Goal: Information Seeking & Learning: Learn about a topic

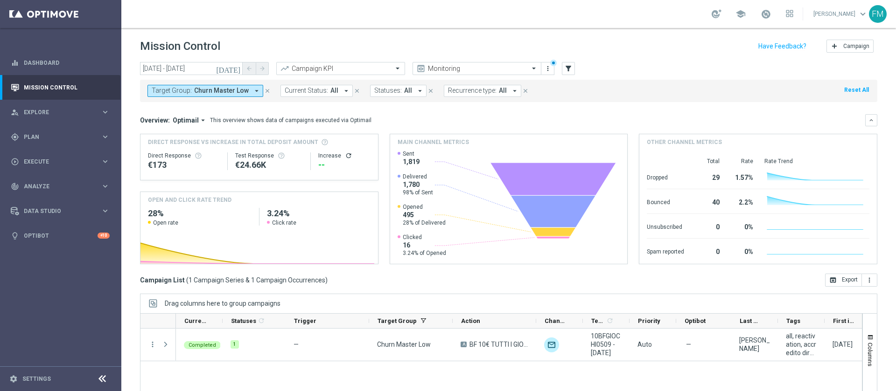
click at [252, 95] on icon "arrow_drop_down" at bounding box center [256, 91] width 8 height 8
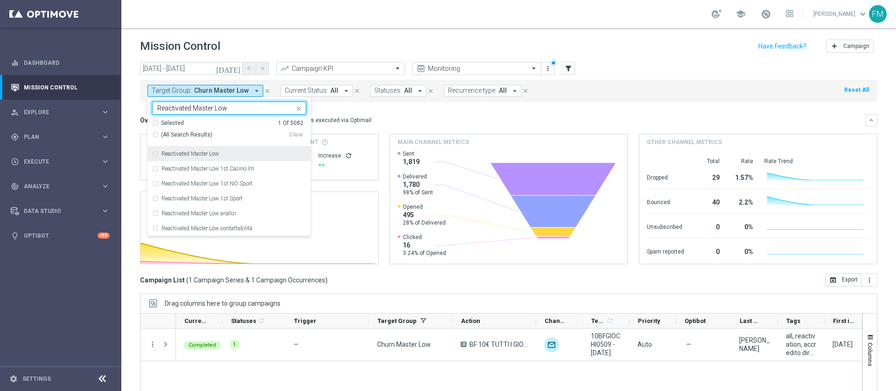
click at [236, 154] on div "Reactivated Master Low" at bounding box center [233, 154] width 145 height 6
type input "Reactivated Master Low"
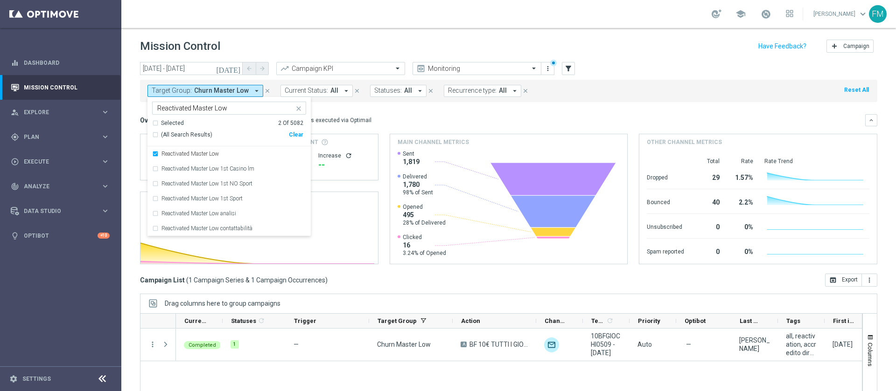
click at [314, 31] on header "Mission Control add Campaign" at bounding box center [508, 45] width 774 height 34
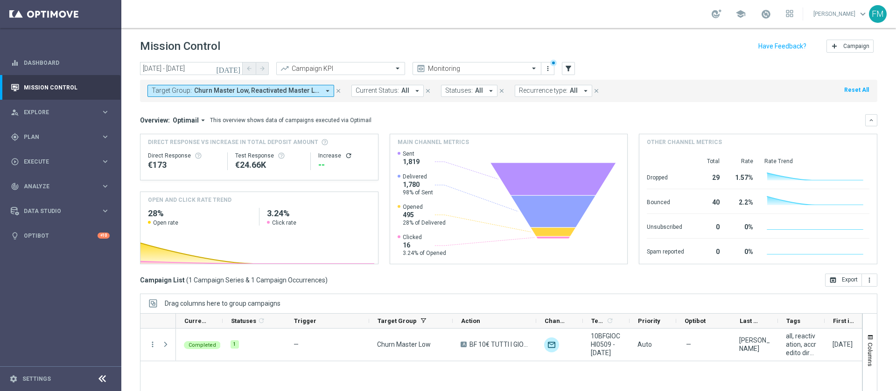
click at [241, 97] on button "Target Group: Churn Master Low, Reactivated Master Low arrow_drop_down" at bounding box center [240, 91] width 187 height 12
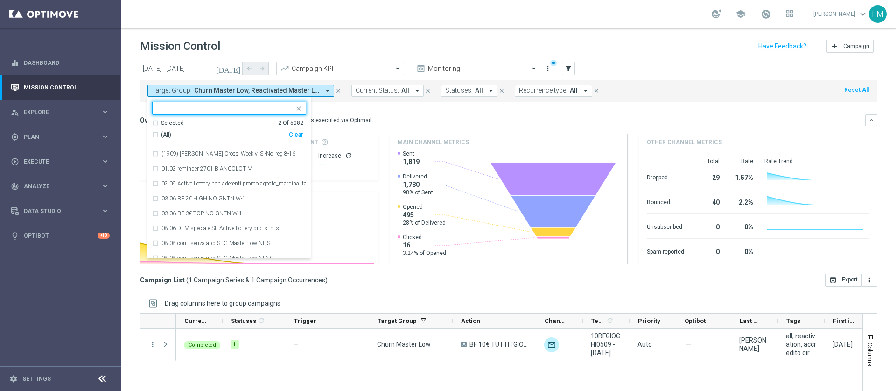
click at [158, 125] on div "Selected 2 Of 5082" at bounding box center [227, 123] width 151 height 8
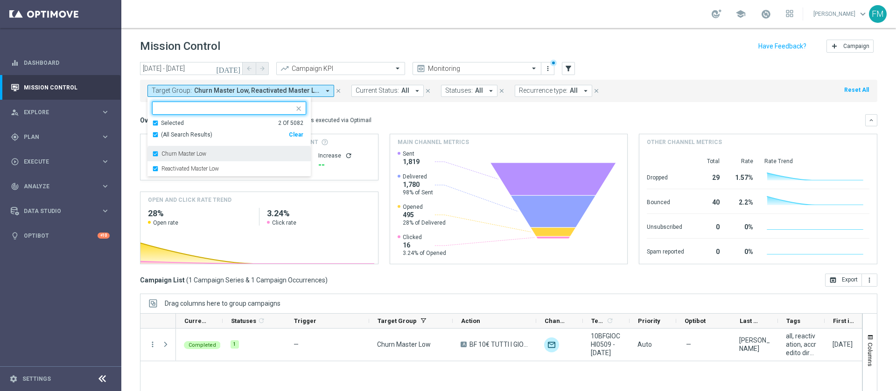
click at [153, 156] on div "Churn Master Low" at bounding box center [229, 153] width 154 height 15
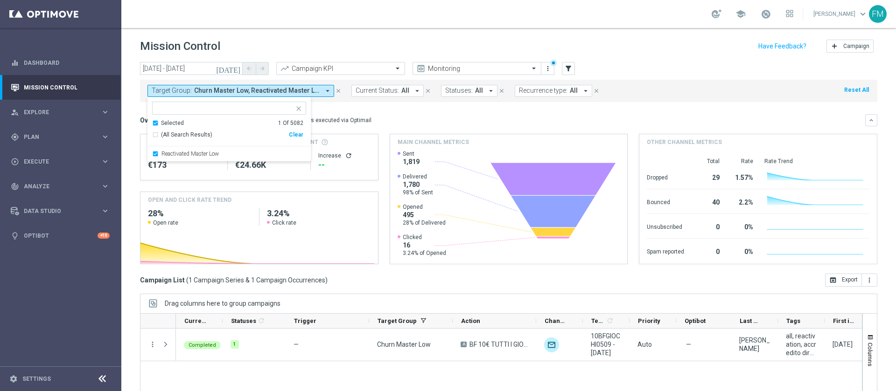
click at [285, 21] on div "school Francesca Mascarucci keyboard_arrow_down FM" at bounding box center [508, 14] width 774 height 28
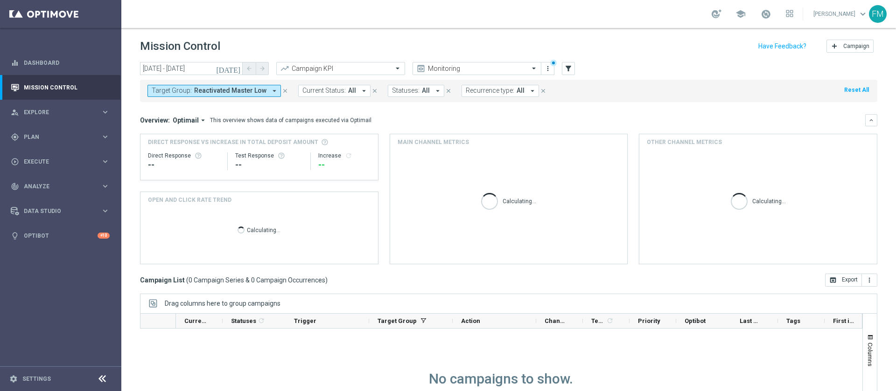
click at [236, 70] on icon "[DATE]" at bounding box center [228, 68] width 25 height 8
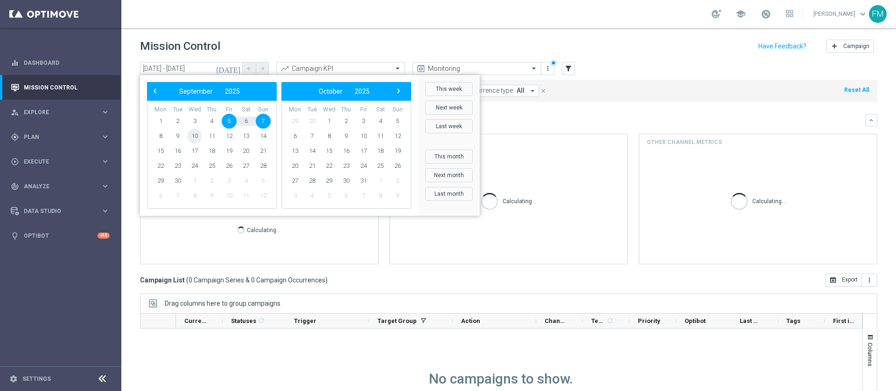
click at [198, 134] on span "10" at bounding box center [194, 136] width 15 height 15
click at [267, 134] on span "14" at bounding box center [263, 136] width 15 height 15
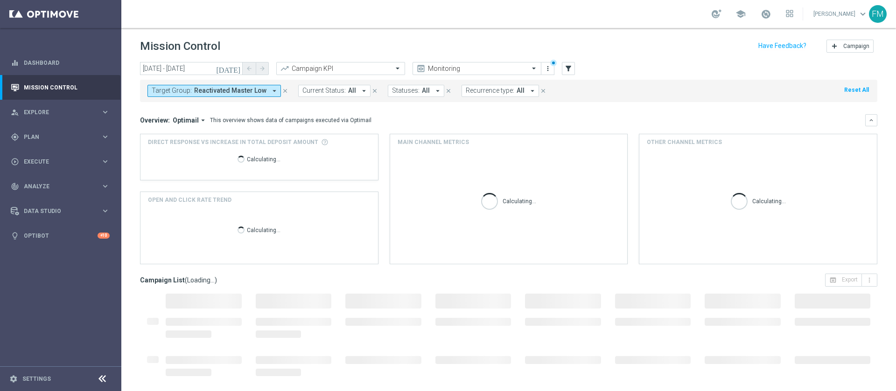
scroll to position [75, 0]
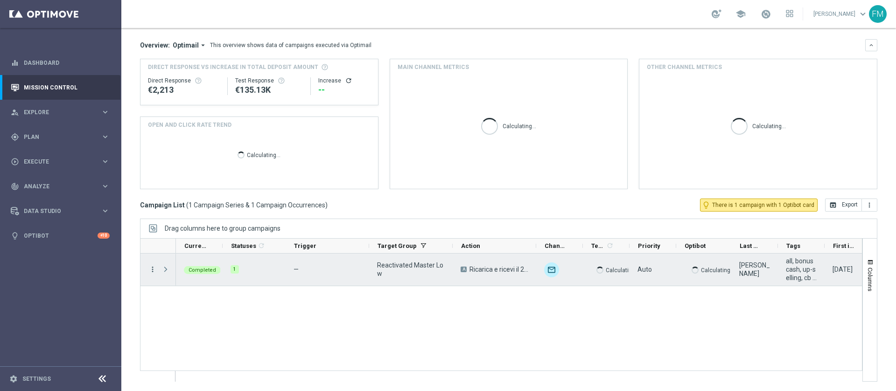
click at [153, 270] on icon "more_vert" at bounding box center [152, 269] width 8 height 8
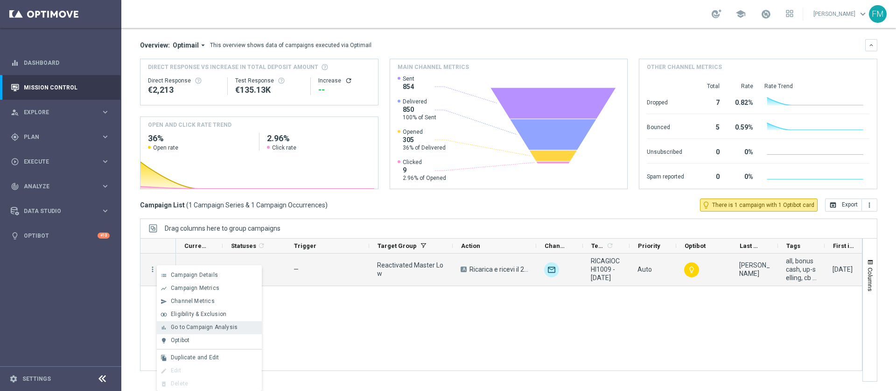
click at [211, 327] on span "Go to Campaign Analysis" at bounding box center [204, 327] width 67 height 7
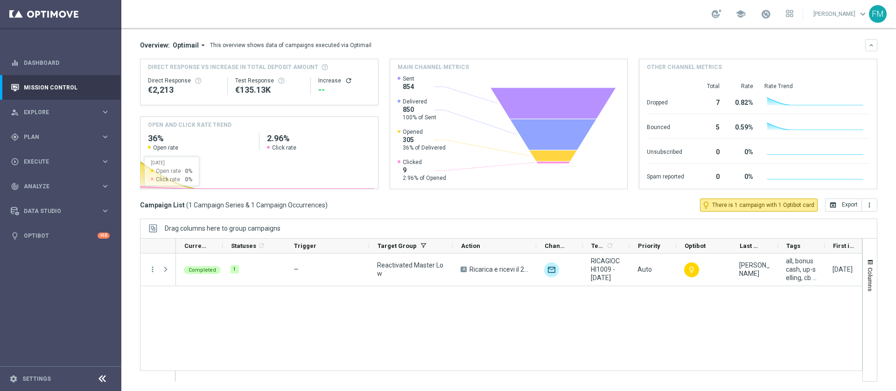
scroll to position [0, 0]
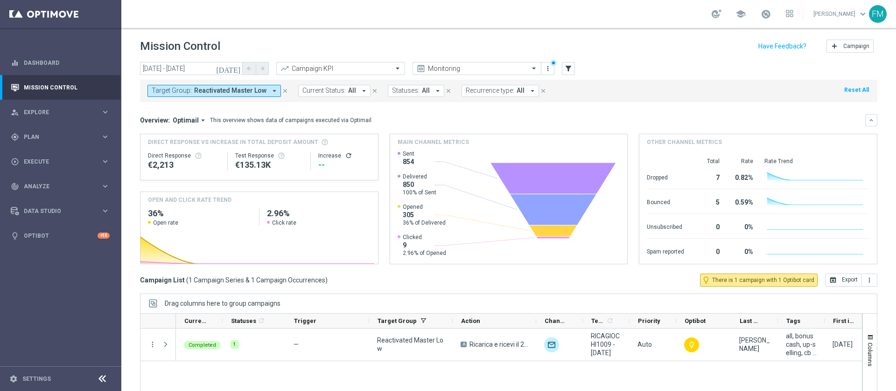
click at [238, 67] on icon "[DATE]" at bounding box center [228, 68] width 25 height 8
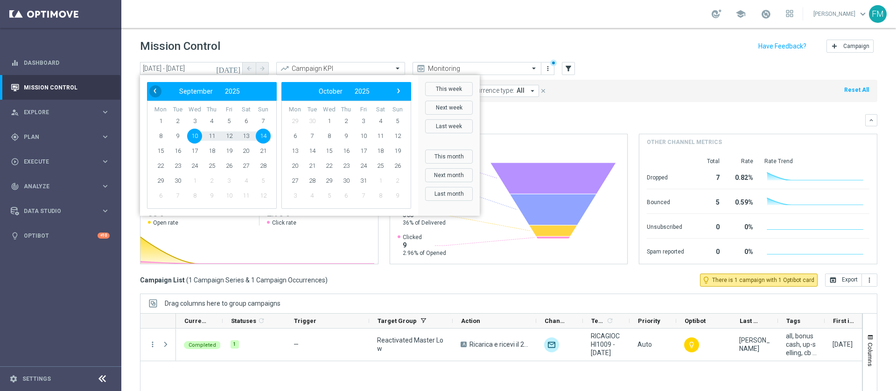
click at [153, 85] on span "‹" at bounding box center [155, 91] width 12 height 12
click at [216, 161] on span "21" at bounding box center [211, 166] width 15 height 15
click at [263, 166] on span "24" at bounding box center [263, 166] width 15 height 15
type input "21 Aug 2025 - 24 Aug 2025"
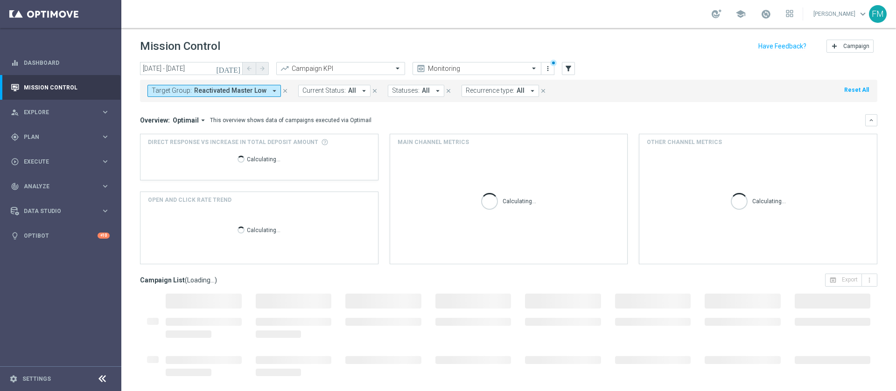
click at [258, 91] on span "Reactivated Master Low" at bounding box center [230, 91] width 72 height 8
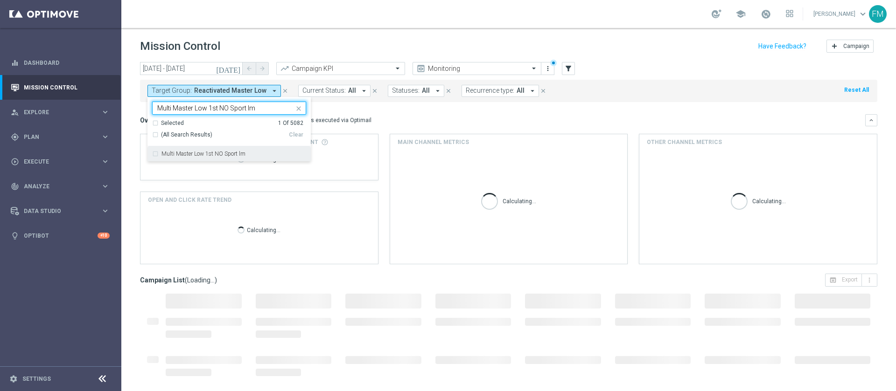
click at [208, 155] on label "Multi Master Low 1st NO Sport lm" at bounding box center [203, 154] width 84 height 6
type input "Multi Master Low 1st NO Sport lm"
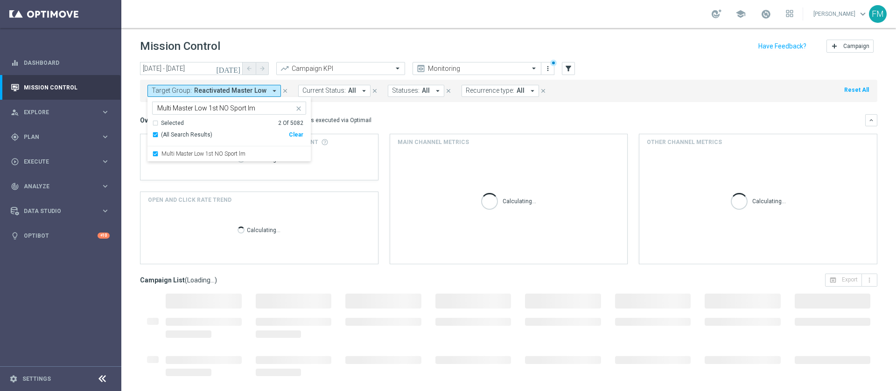
click at [249, 18] on div "school Francesca Mascarucci keyboard_arrow_down FM" at bounding box center [508, 14] width 774 height 28
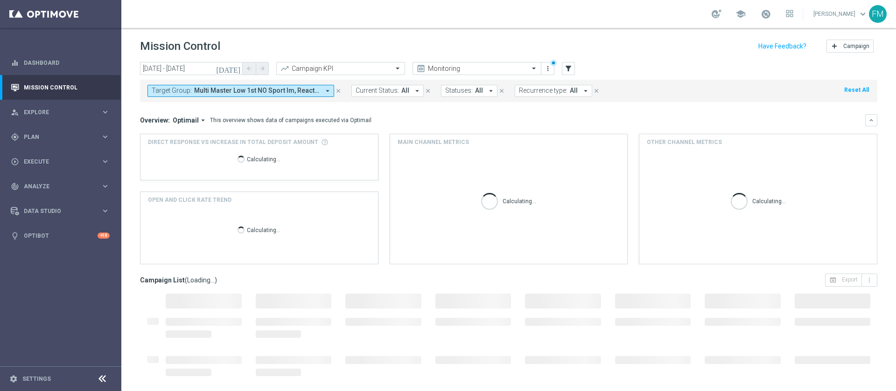
click at [260, 94] on span "Multi Master Low 1st NO Sport lm, Reactivated Master Low" at bounding box center [256, 91] width 125 height 8
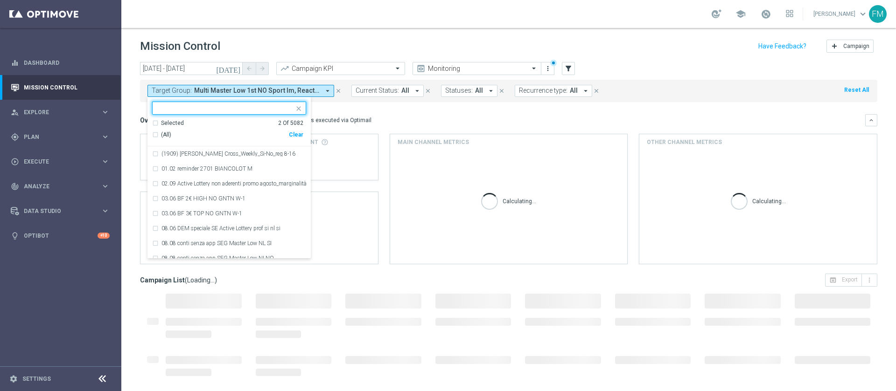
click at [155, 125] on div "Selected 2 Of 5082" at bounding box center [227, 123] width 151 height 8
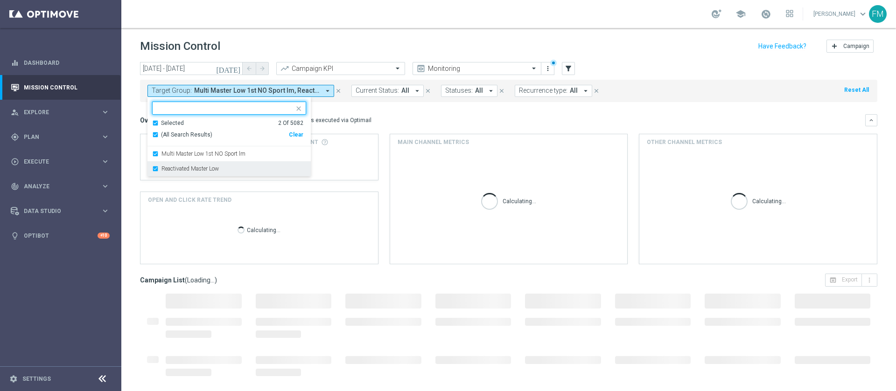
click at [150, 170] on div "Reactivated Master Low" at bounding box center [228, 168] width 163 height 15
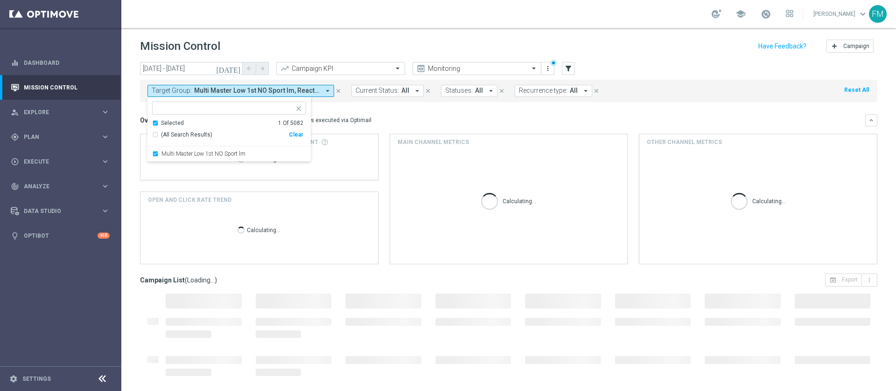
click at [346, 36] on header "Mission Control add Campaign" at bounding box center [508, 45] width 774 height 34
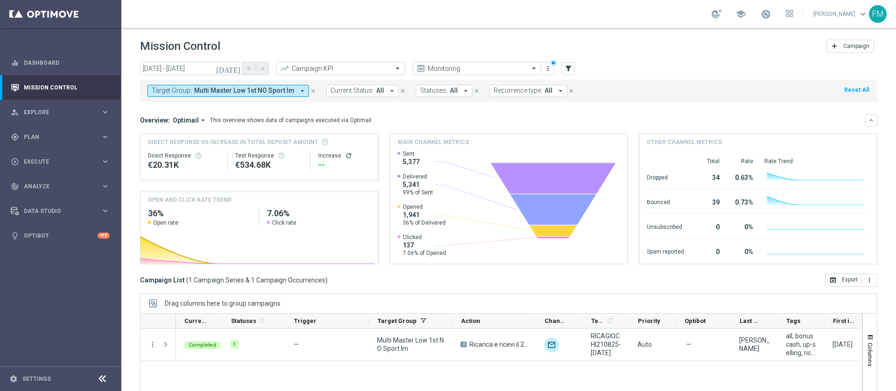
scroll to position [75, 0]
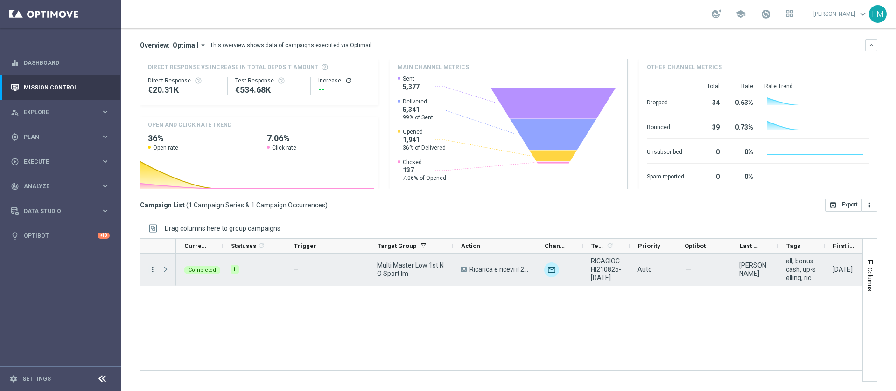
click at [153, 271] on icon "more_vert" at bounding box center [152, 269] width 8 height 8
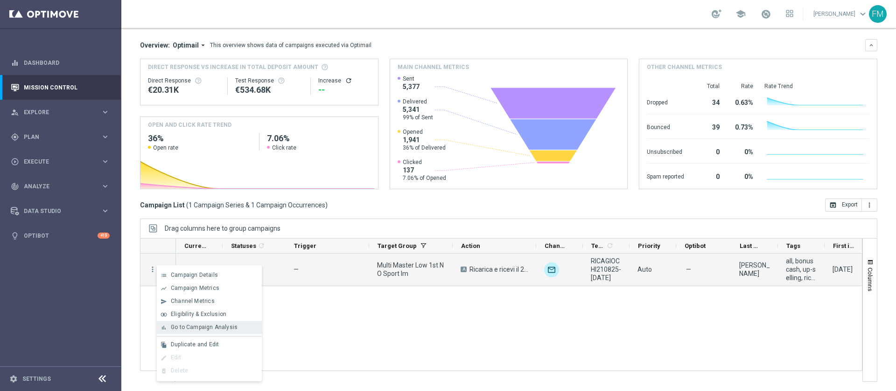
click at [203, 329] on span "Go to Campaign Analysis" at bounding box center [204, 327] width 67 height 7
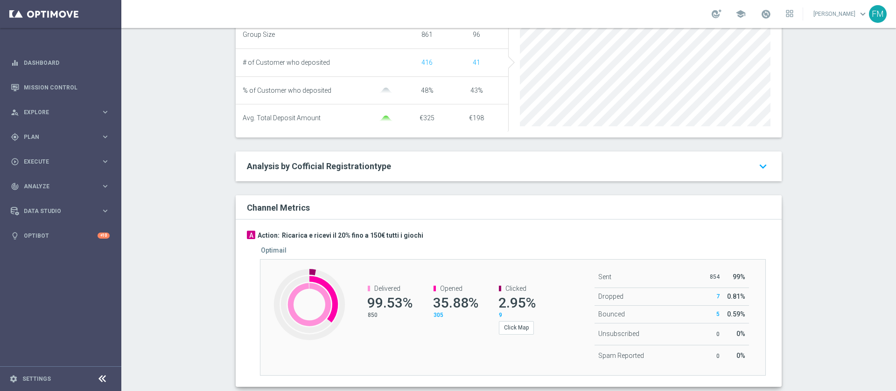
scroll to position [89, 0]
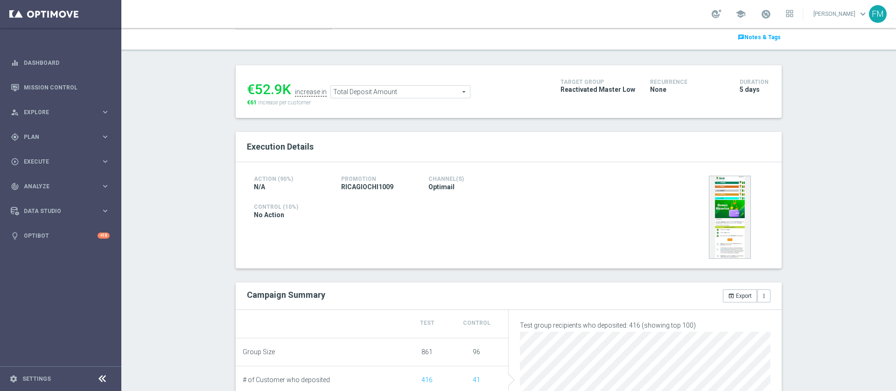
click at [410, 91] on span "Total Deposit Amount" at bounding box center [400, 92] width 139 height 12
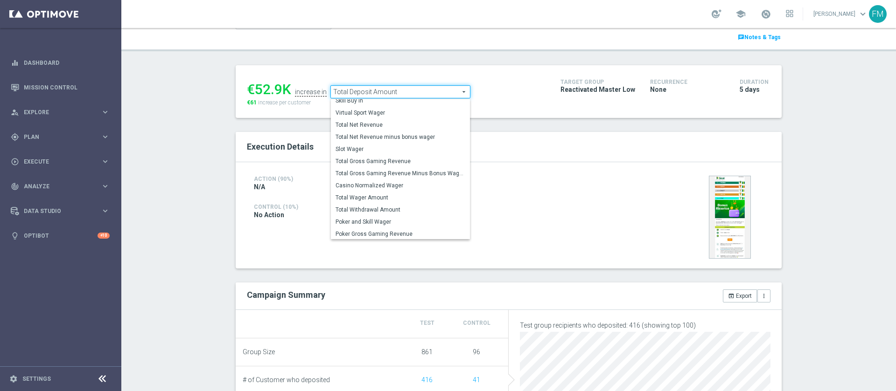
scroll to position [134, 0]
click at [402, 196] on span "Total Wager Amount" at bounding box center [400, 196] width 130 height 7
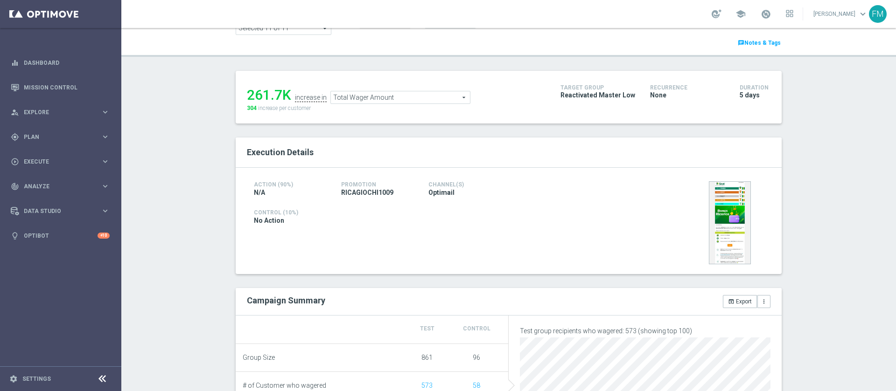
scroll to position [9, 0]
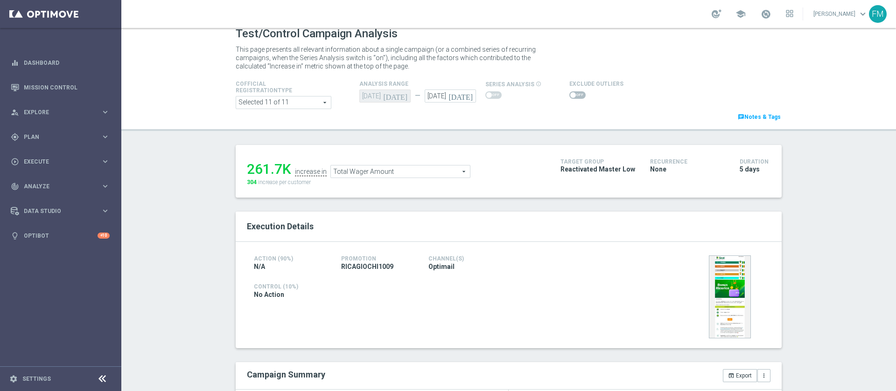
click at [402, 172] on span "Total Wager Amount" at bounding box center [400, 172] width 139 height 12
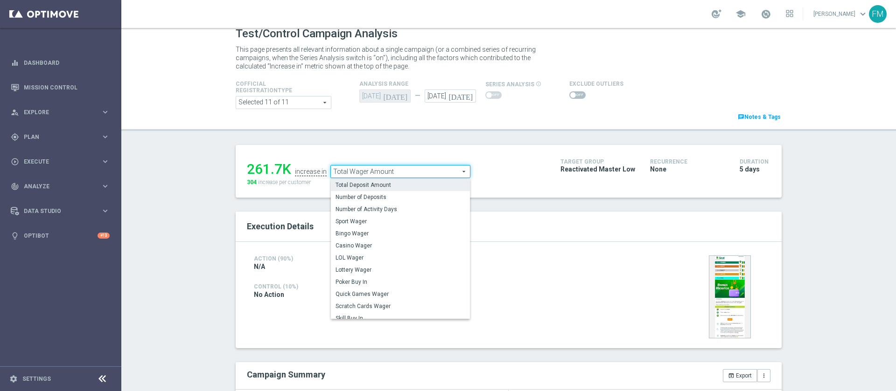
click at [398, 184] on span "Total Deposit Amount" at bounding box center [400, 184] width 130 height 7
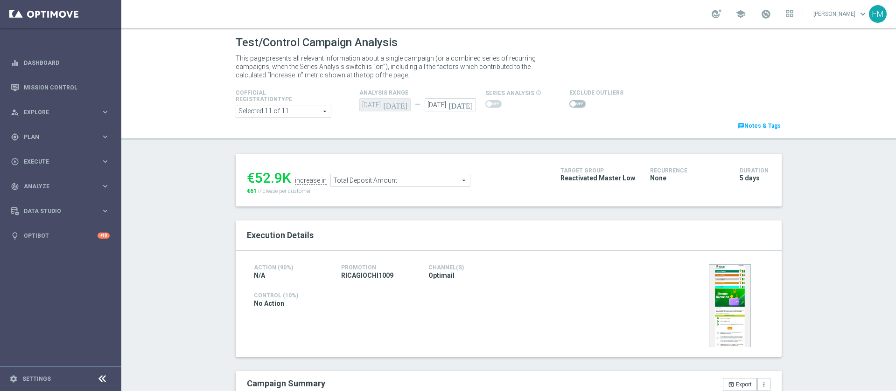
click at [356, 177] on span "Total Deposit Amount" at bounding box center [400, 180] width 139 height 12
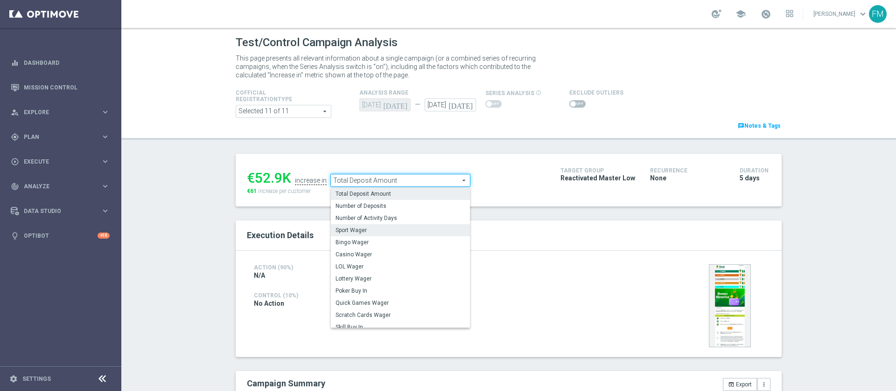
click at [366, 236] on label "Sport Wager" at bounding box center [400, 230] width 139 height 12
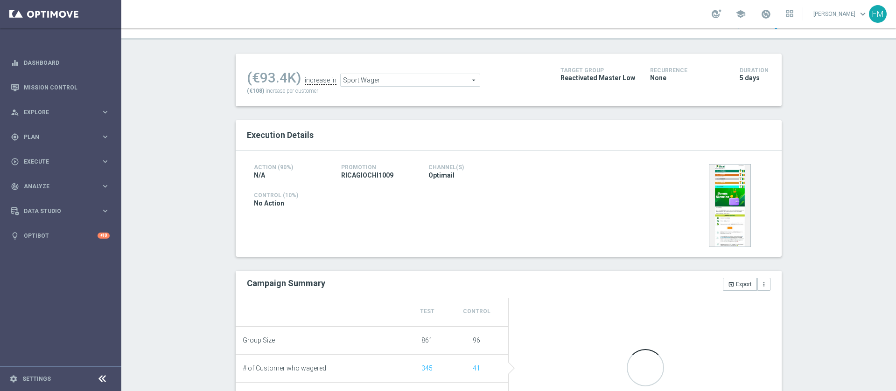
scroll to position [54, 0]
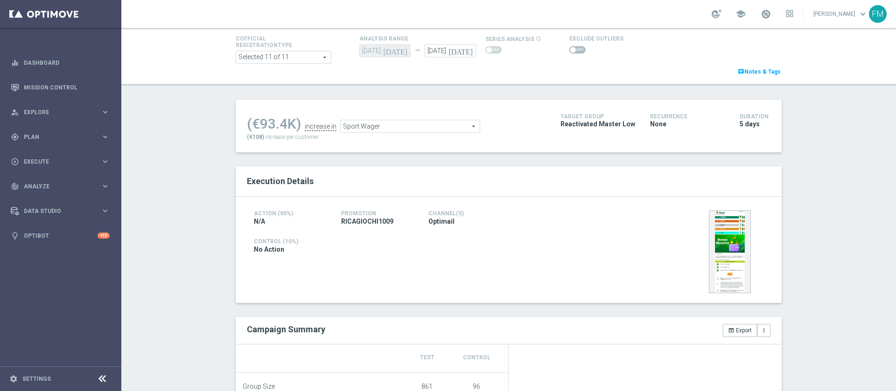
click at [426, 128] on span "Sport Wager" at bounding box center [410, 126] width 139 height 12
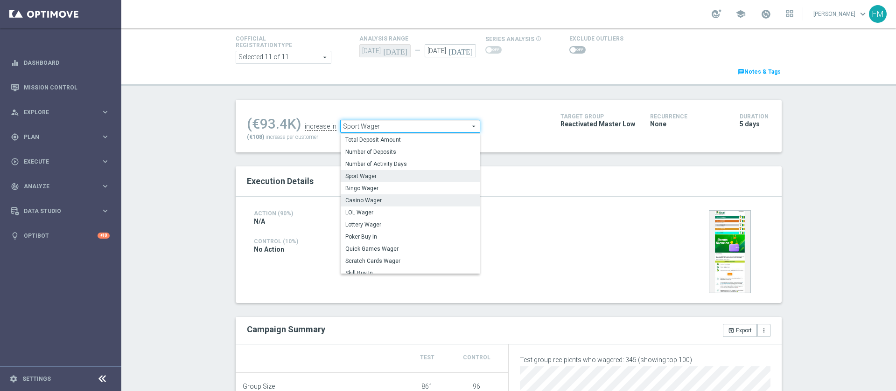
click at [396, 201] on span "Casino Wager" at bounding box center [410, 200] width 130 height 7
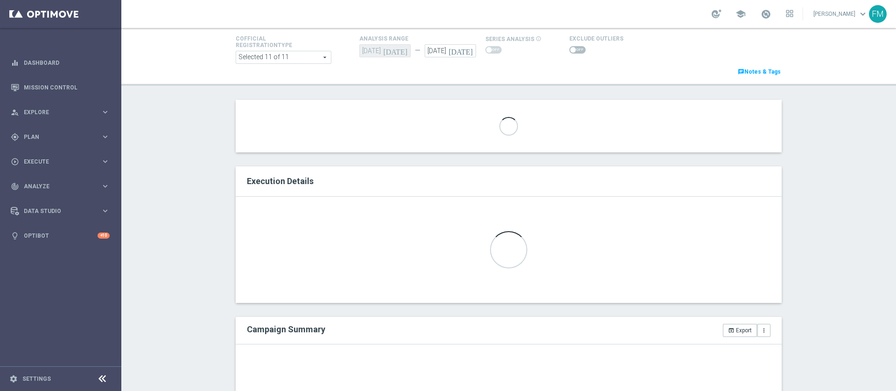
drag, startPoint x: 843, startPoint y: 126, endPoint x: 895, endPoint y: 113, distance: 53.7
click at [895, 113] on div "Test/Control Campaign Analysis This page presents all relevant information abou…" at bounding box center [508, 209] width 774 height 363
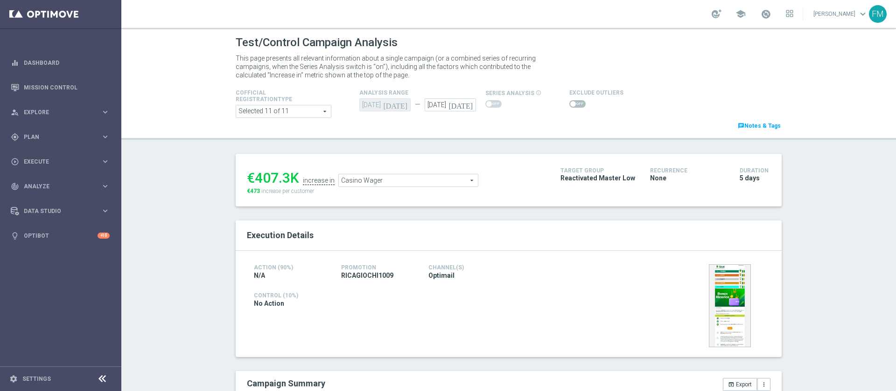
click at [372, 181] on span "Casino Wager" at bounding box center [408, 180] width 139 height 12
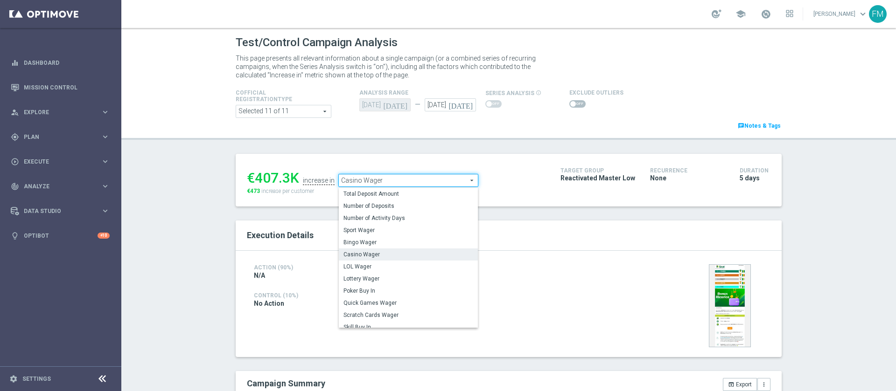
drag, startPoint x: 384, startPoint y: 277, endPoint x: 685, endPoint y: 212, distance: 308.2
click at [384, 276] on span "Lottery Wager" at bounding box center [408, 278] width 130 height 7
type input "Lottery Wager"
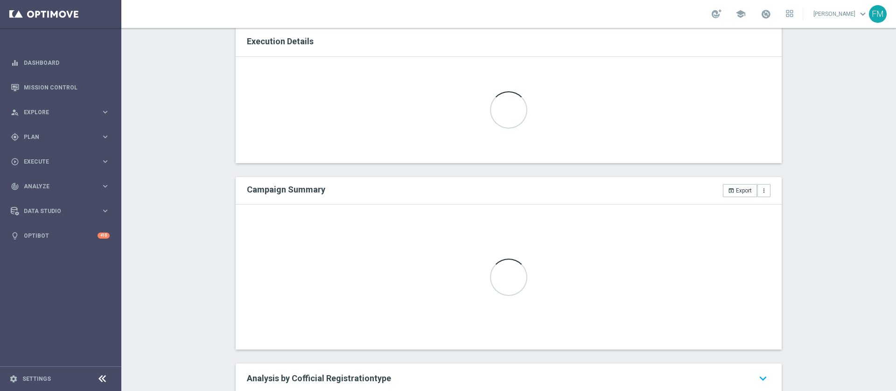
scroll to position [266, 0]
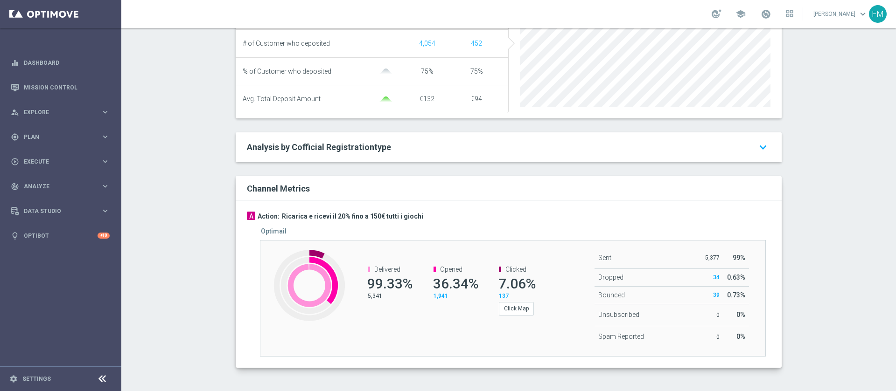
scroll to position [112, 0]
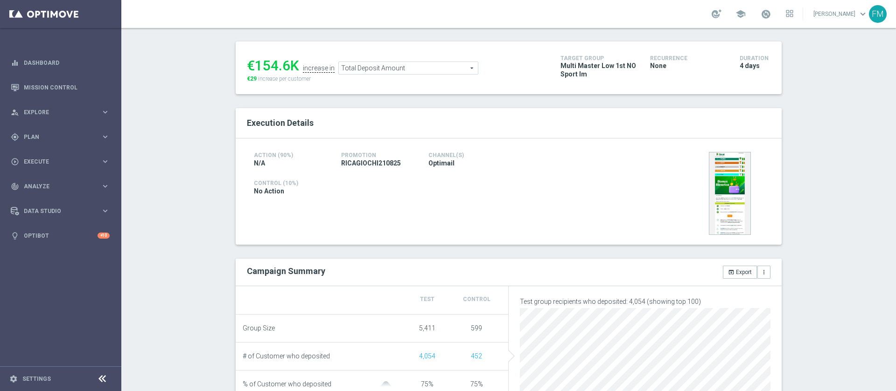
click at [412, 74] on span "Total Deposit Amount" at bounding box center [408, 68] width 139 height 12
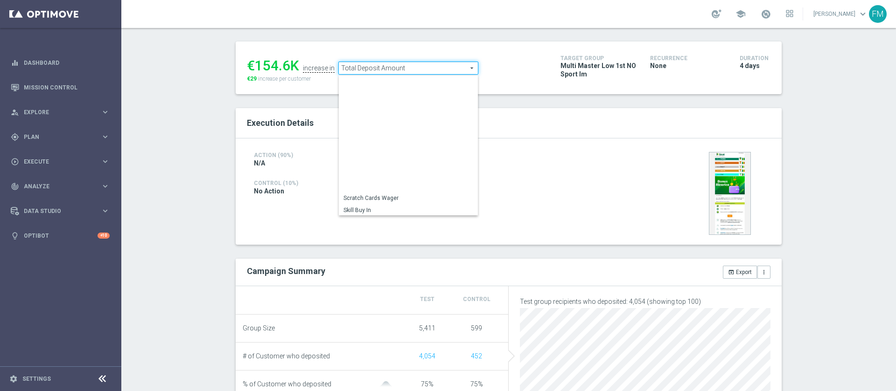
scroll to position [134, 0]
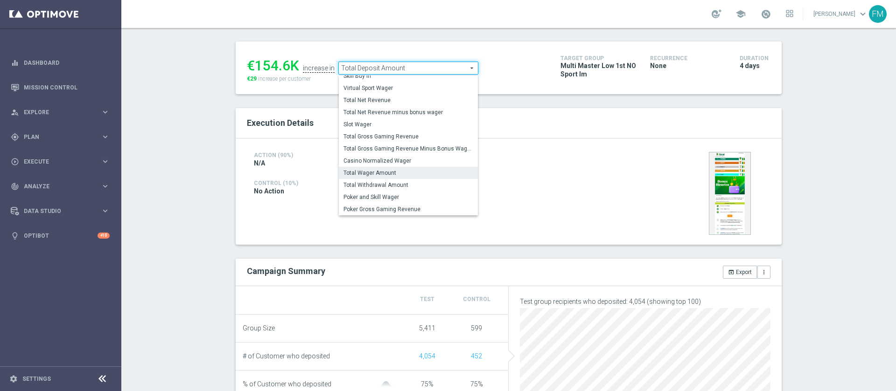
click at [395, 178] on label "Total Wager Amount" at bounding box center [408, 173] width 139 height 12
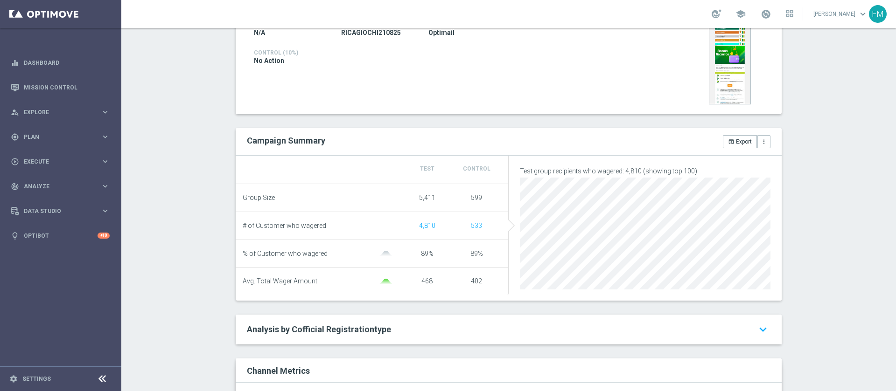
scroll to position [2, 0]
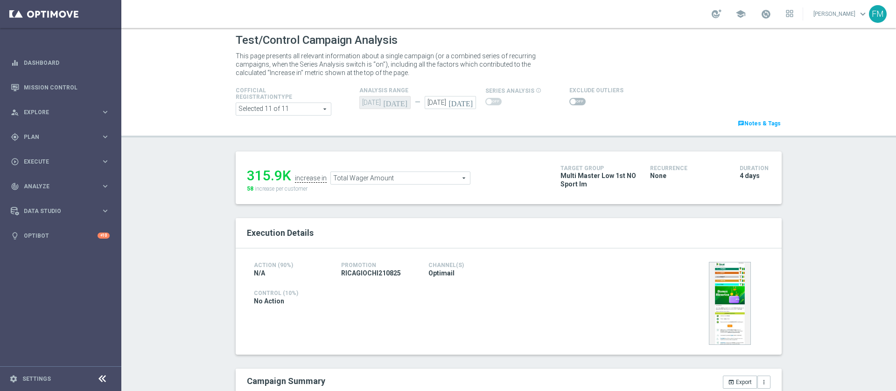
click at [404, 174] on span "Total Wager Amount" at bounding box center [400, 178] width 139 height 12
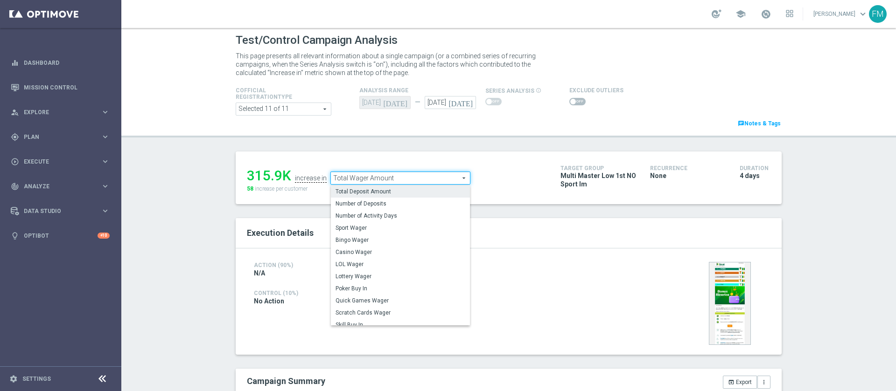
click at [396, 194] on span "Total Deposit Amount" at bounding box center [400, 191] width 130 height 7
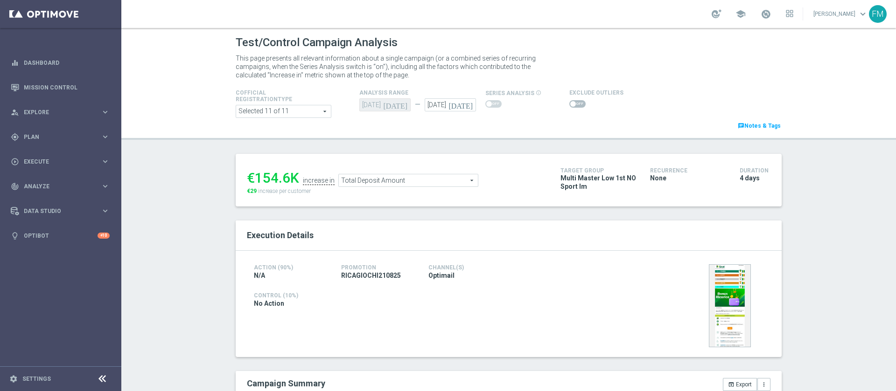
click at [400, 185] on span "Total Deposit Amount" at bounding box center [408, 180] width 139 height 12
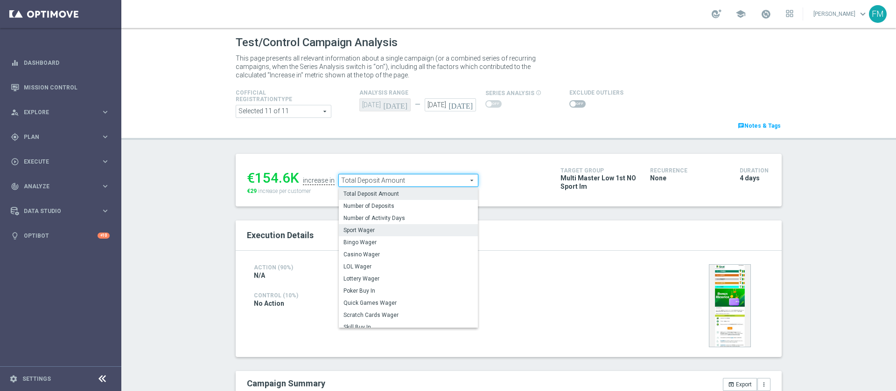
click at [382, 232] on span "Sport Wager" at bounding box center [408, 230] width 130 height 7
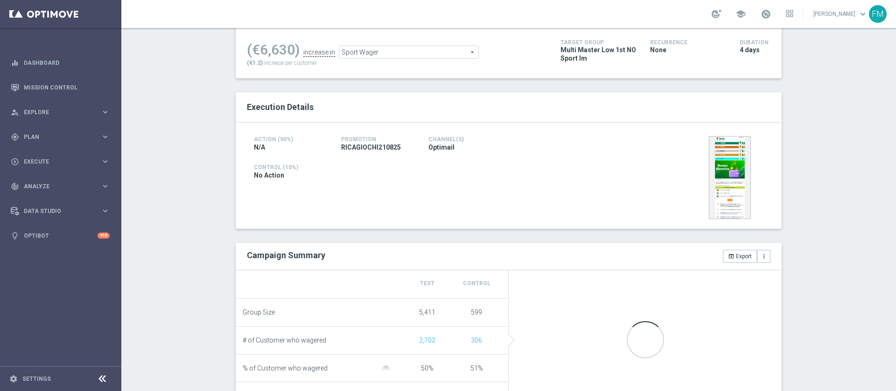
scroll to position [20, 0]
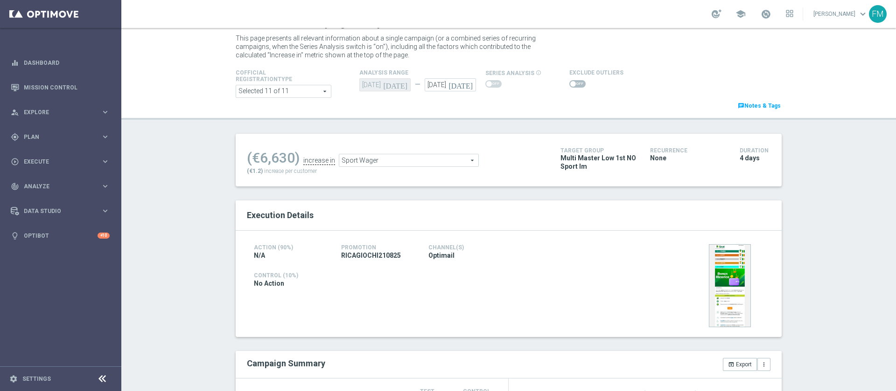
click at [435, 164] on span "Sport Wager" at bounding box center [408, 160] width 139 height 12
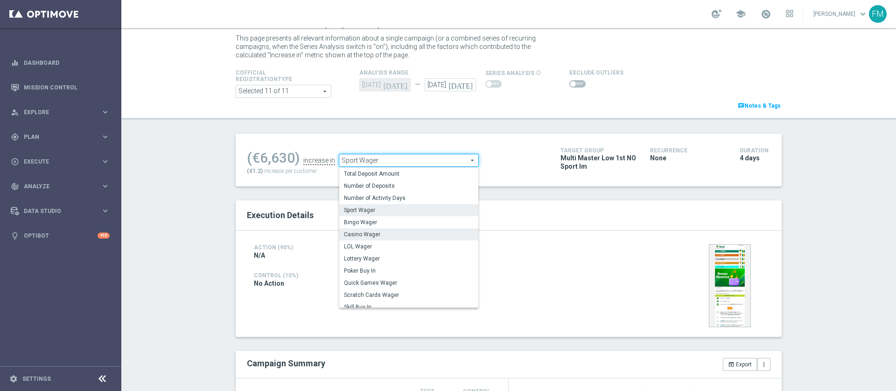
click at [403, 232] on span "Casino Wager" at bounding box center [409, 234] width 130 height 7
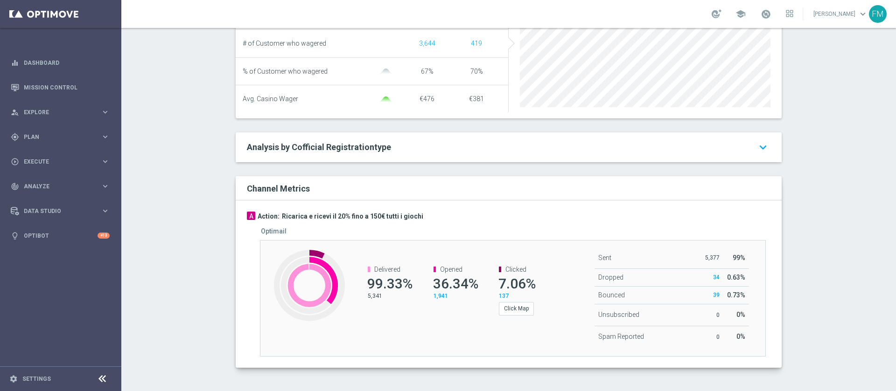
scroll to position [112, 0]
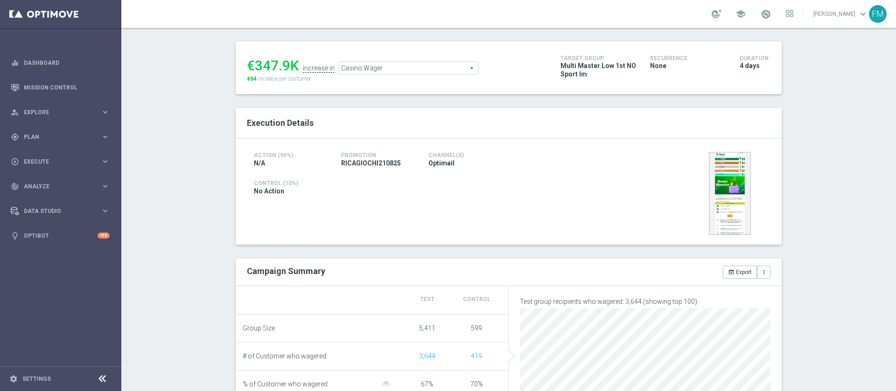
click at [408, 73] on span "Casino Wager" at bounding box center [408, 68] width 139 height 12
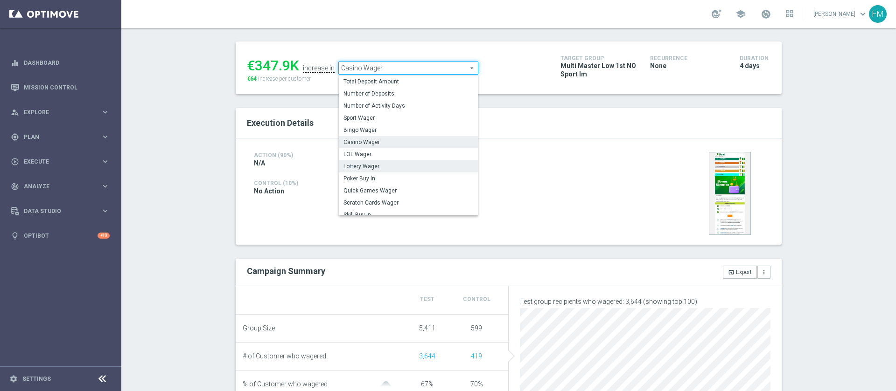
click at [400, 167] on span "Lottery Wager" at bounding box center [408, 166] width 130 height 7
type input "Lottery Wager"
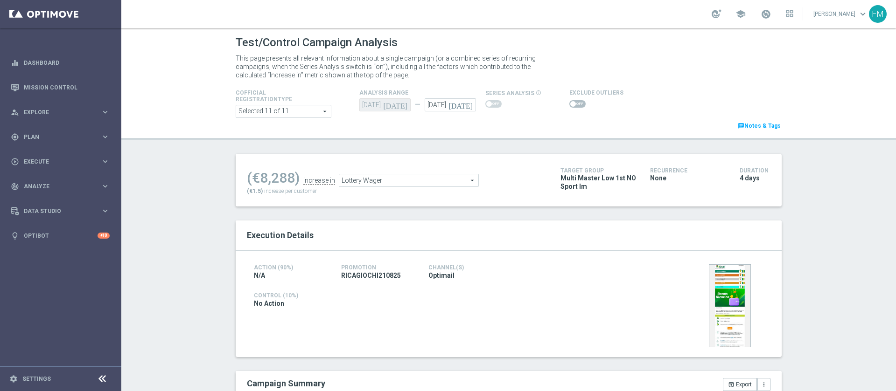
click at [572, 101] on span at bounding box center [577, 103] width 16 height 7
click at [572, 101] on input "checkbox" at bounding box center [577, 103] width 16 height 7
checkbox input "true"
